Goal: Information Seeking & Learning: Learn about a topic

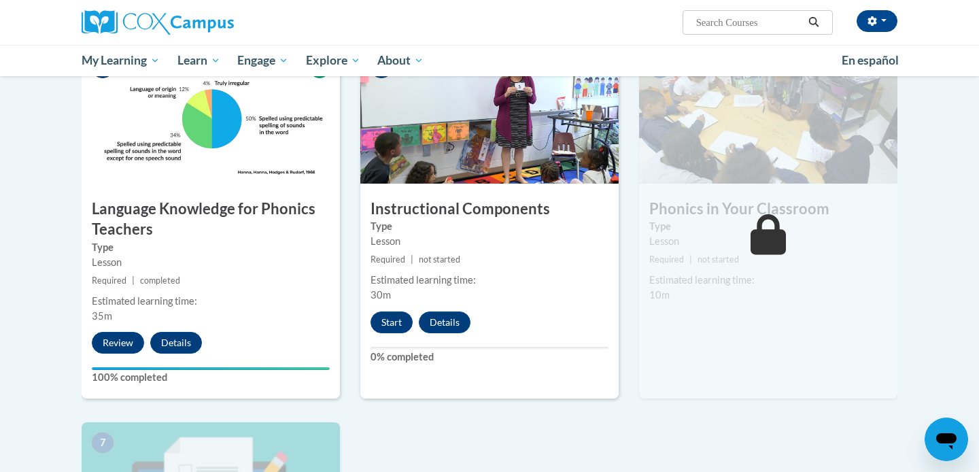
scroll to position [695, 0]
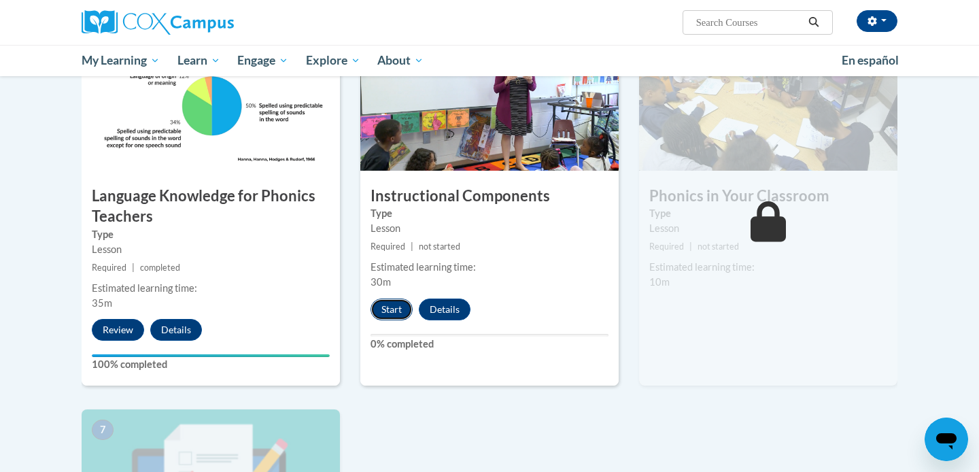
click at [379, 307] on button "Start" at bounding box center [391, 309] width 42 height 22
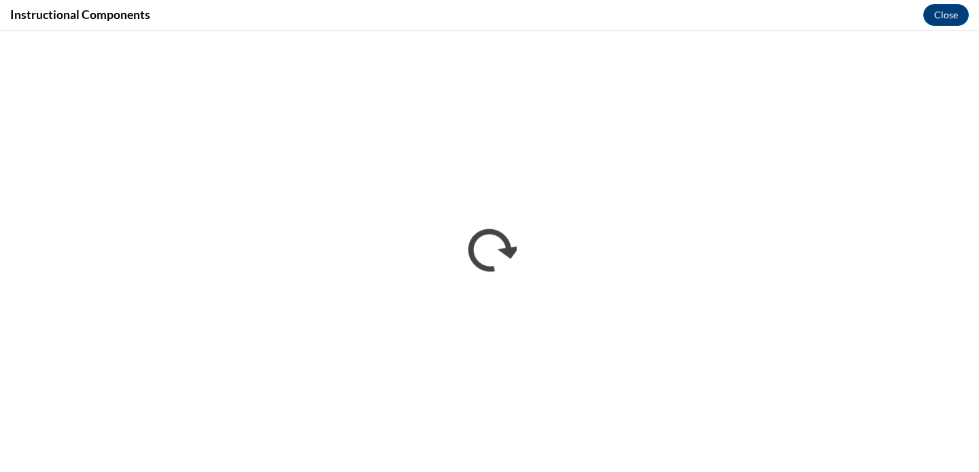
scroll to position [0, 0]
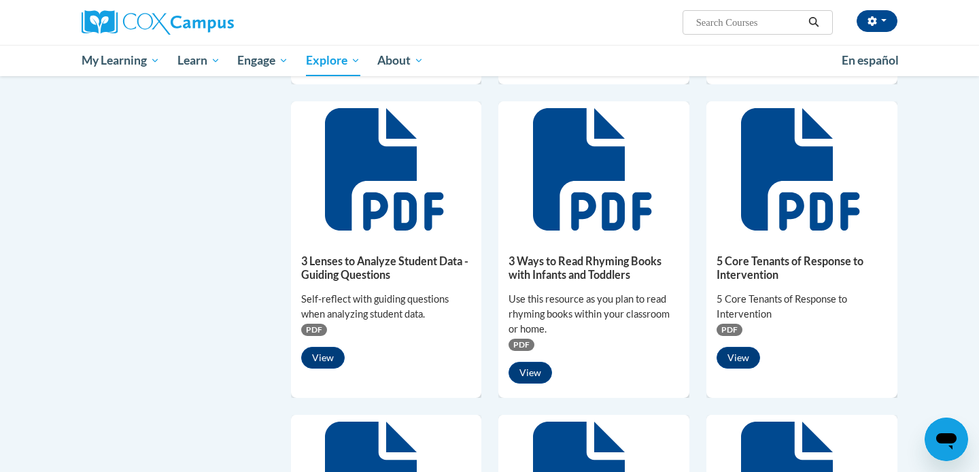
scroll to position [448, 0]
